Goal: Information Seeking & Learning: Learn about a topic

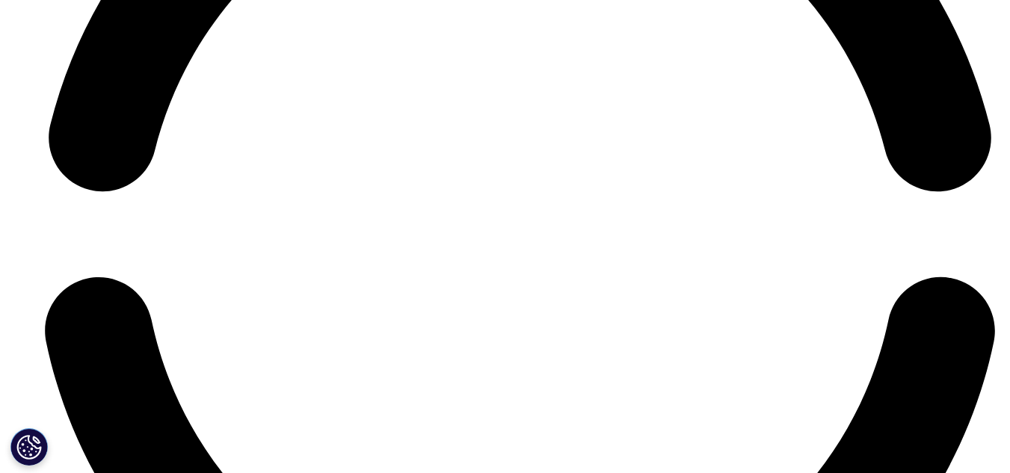
scroll to position [6645, 0]
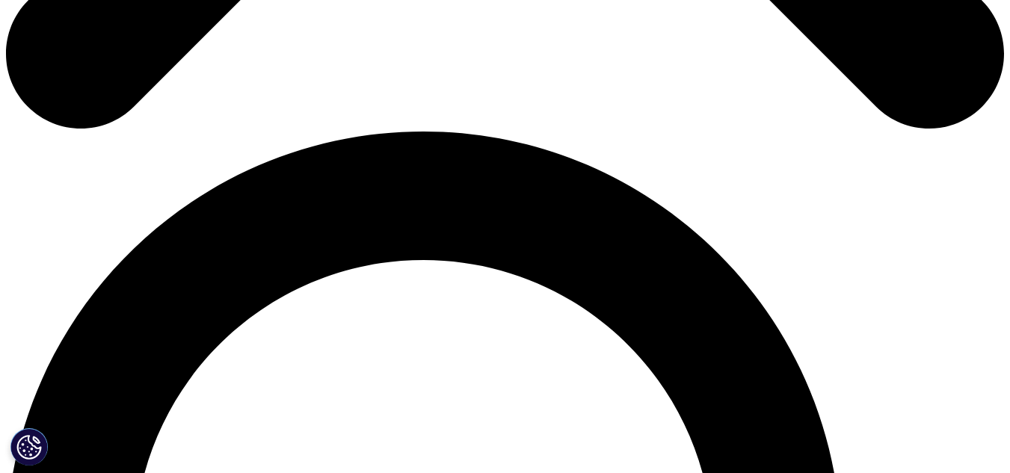
scroll to position [927, 0]
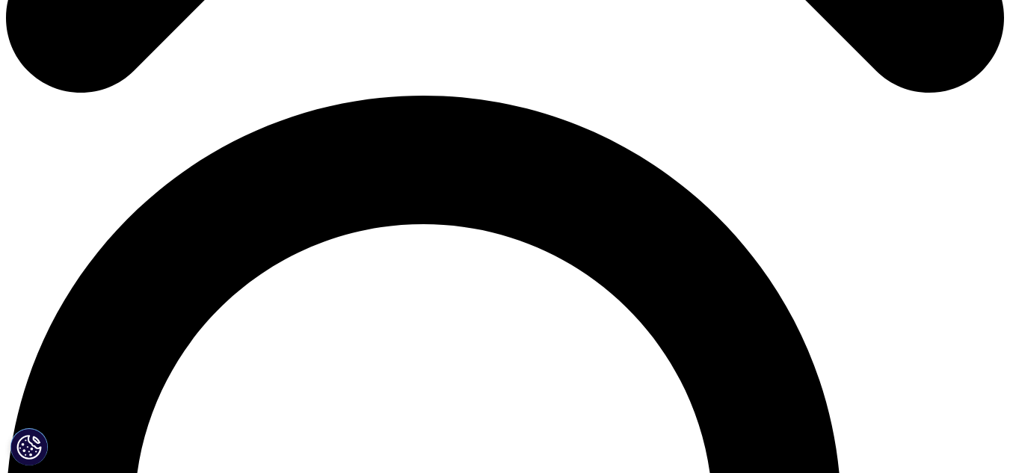
drag, startPoint x: 229, startPoint y: 358, endPoint x: 64, endPoint y: 232, distance: 207.5
drag, startPoint x: 250, startPoint y: 235, endPoint x: 59, endPoint y: 209, distance: 193.0
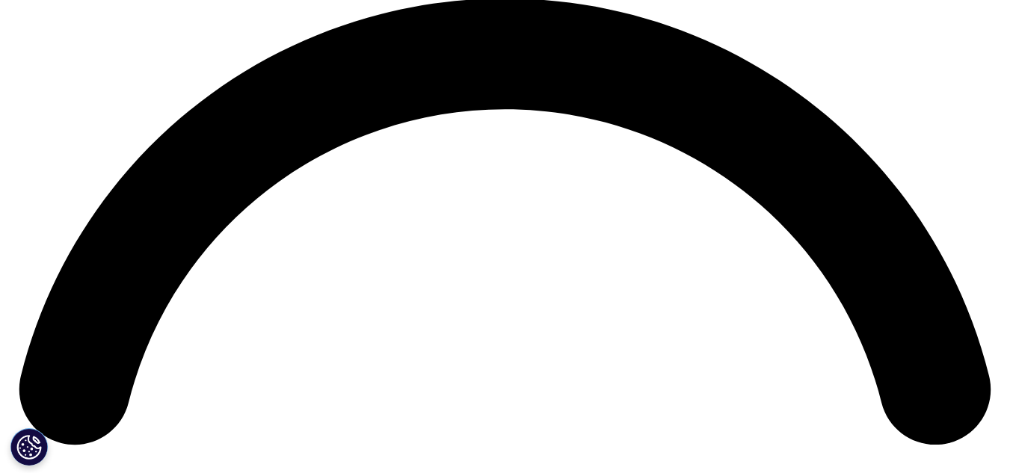
scroll to position [2013, 0]
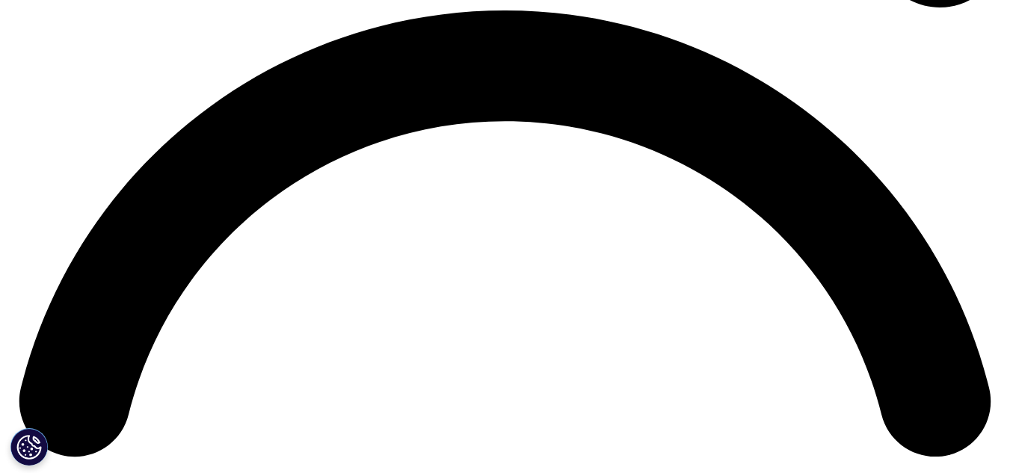
drag, startPoint x: 92, startPoint y: 213, endPoint x: 146, endPoint y: 243, distance: 61.6
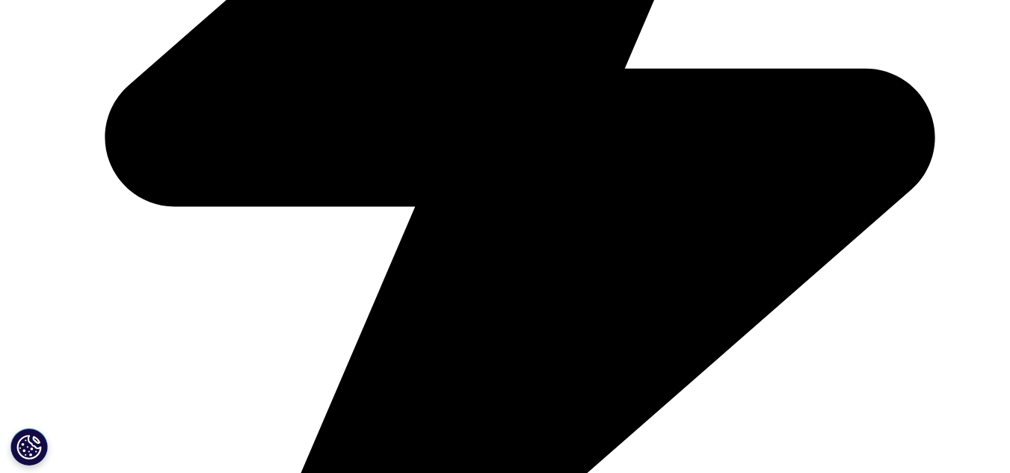
scroll to position [3746, 0]
